Goal: Find specific page/section: Find specific page/section

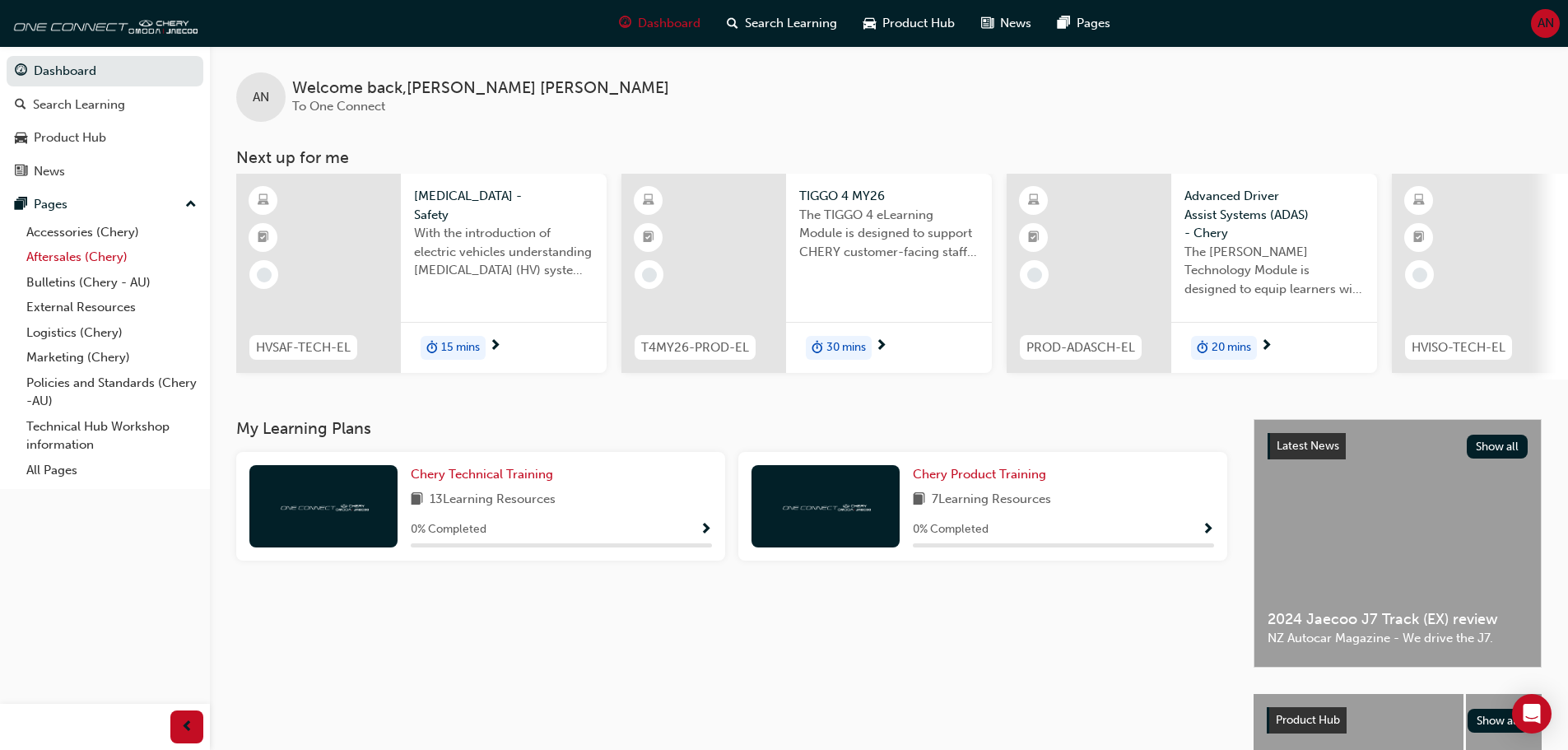
click at [97, 262] on link "Aftersales (Chery)" at bounding box center [111, 257] width 184 height 25
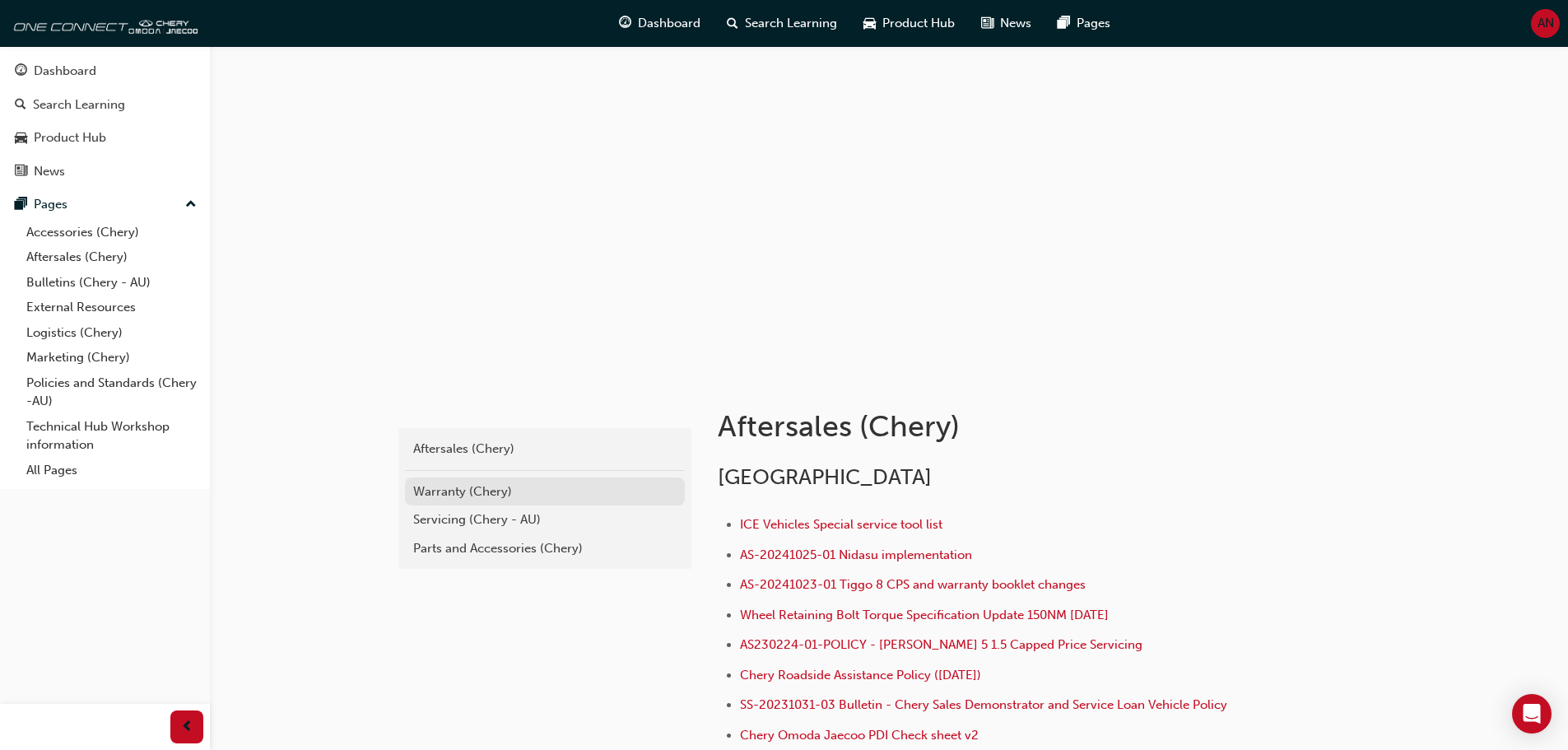
click at [471, 499] on div "Warranty (Chery)" at bounding box center [545, 491] width 263 height 19
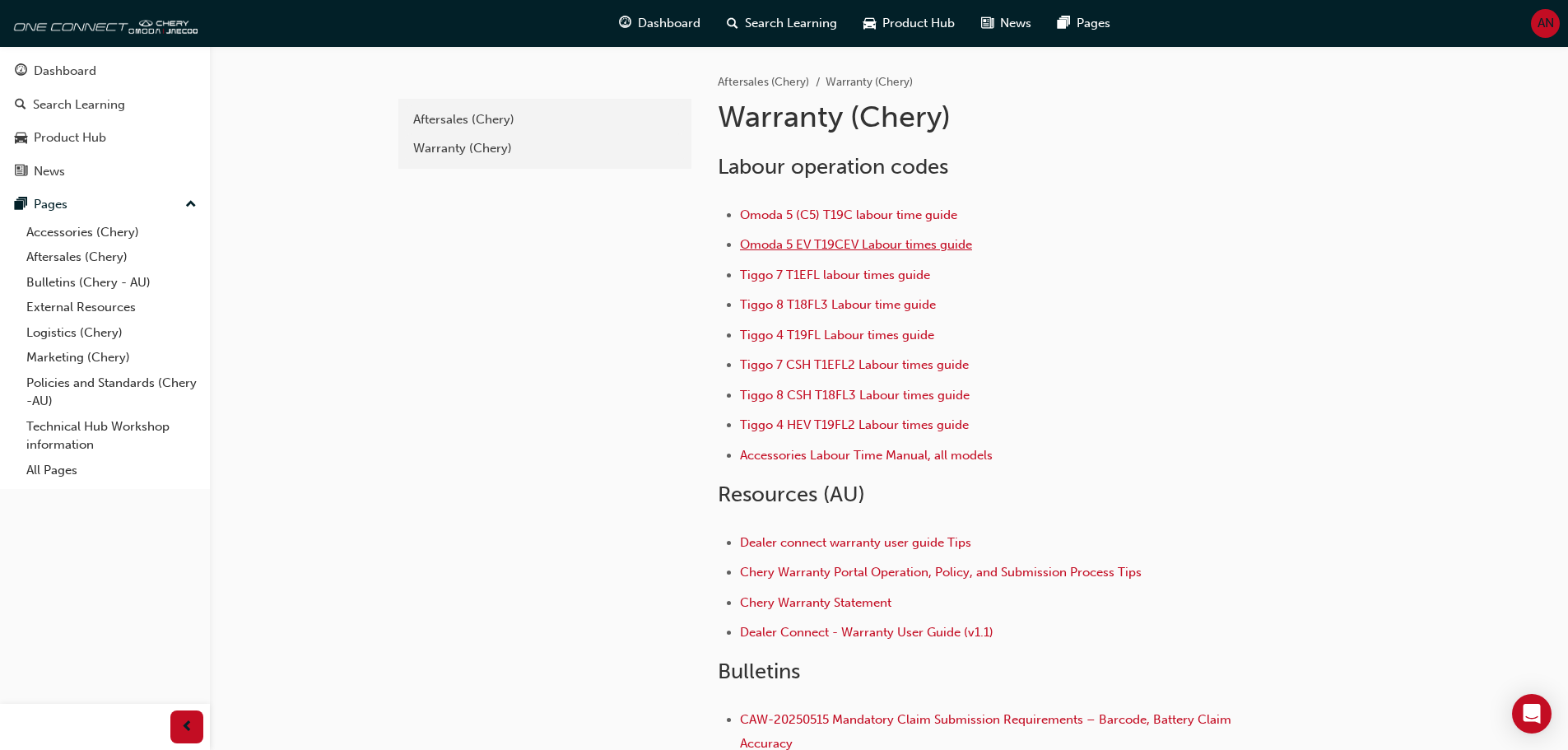
click at [949, 242] on span "Omoda 5 EV T19CEV Labour times guide" at bounding box center [856, 244] width 232 height 15
click at [503, 146] on div "Warranty (Chery)" at bounding box center [545, 148] width 263 height 19
click at [90, 260] on link "Aftersales (Chery)" at bounding box center [111, 257] width 184 height 25
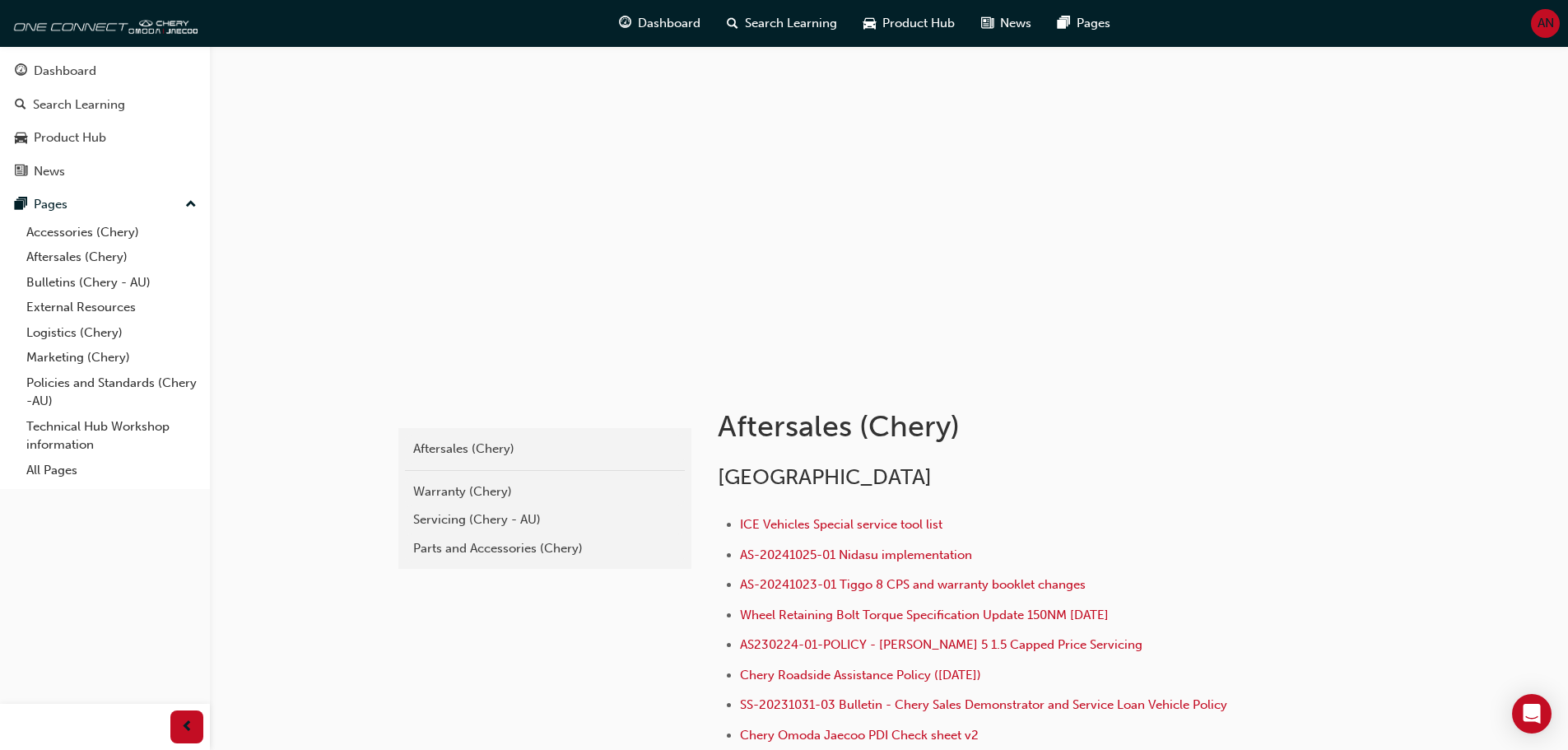
click at [1552, 25] on span "AN" at bounding box center [1546, 24] width 17 height 19
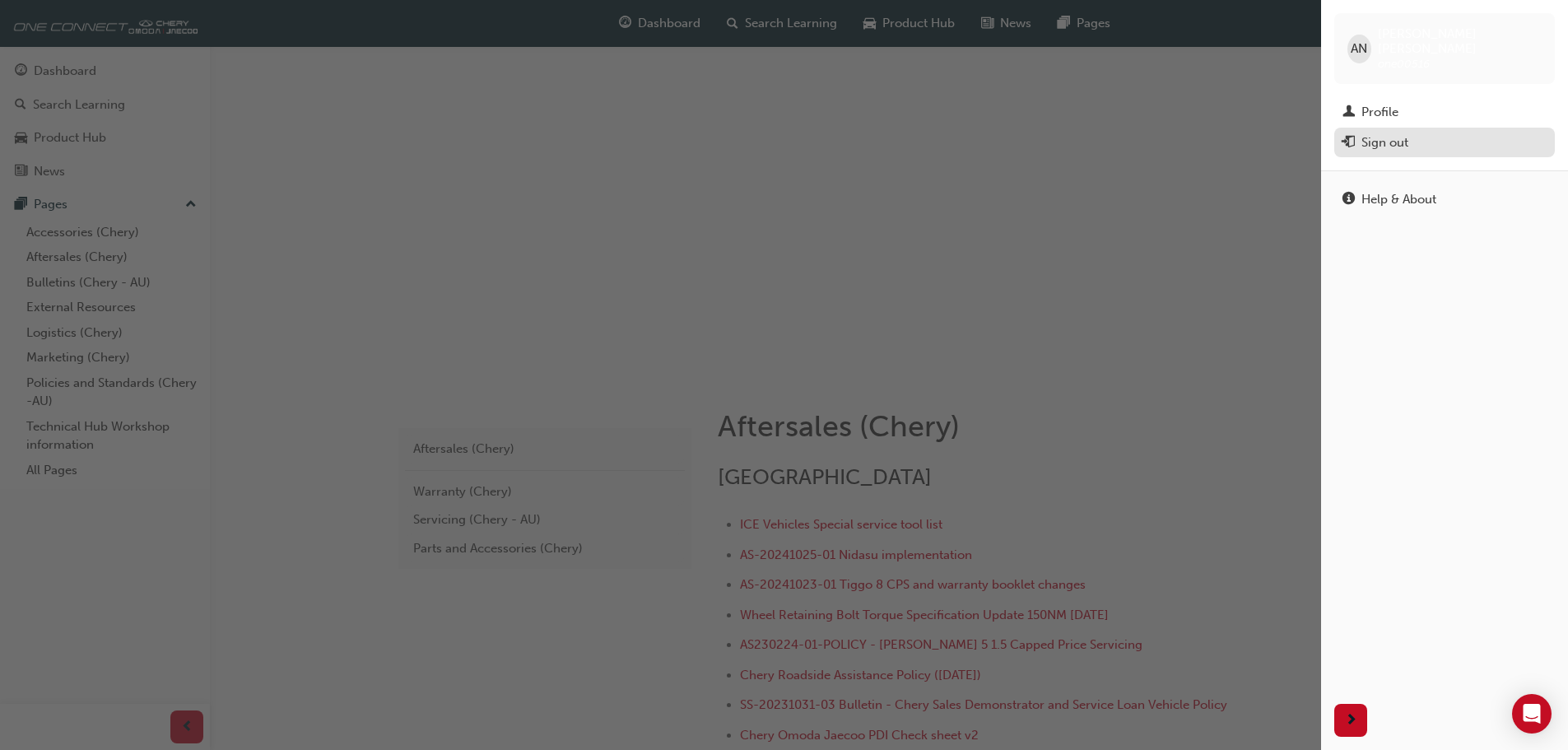
click at [1414, 132] on div "Sign out" at bounding box center [1445, 142] width 204 height 20
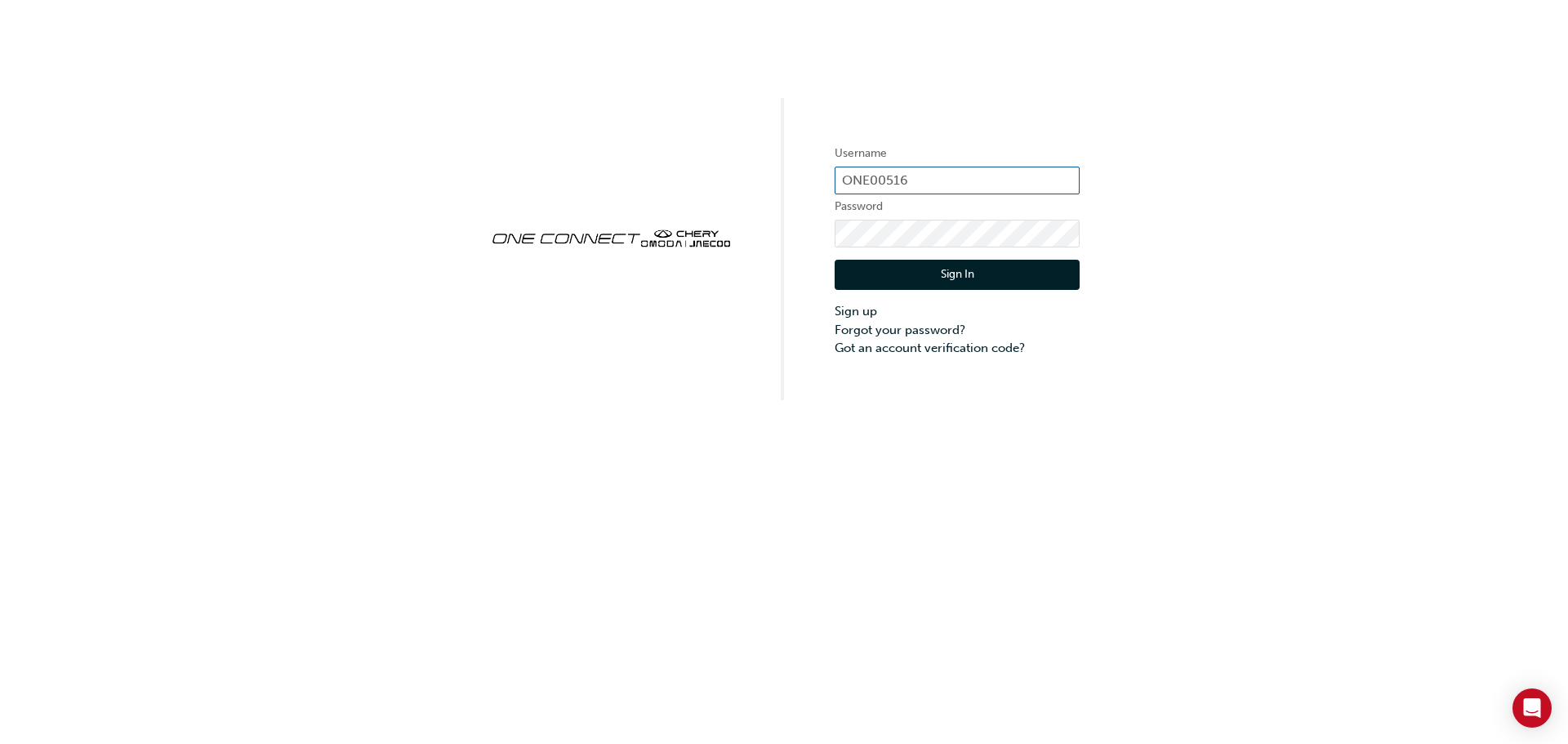
click at [993, 180] on input "ONE00516" at bounding box center [957, 180] width 245 height 28
type input "CHAU1372"
click at [973, 281] on button "Sign In" at bounding box center [957, 275] width 245 height 31
